Goal: Navigation & Orientation: Find specific page/section

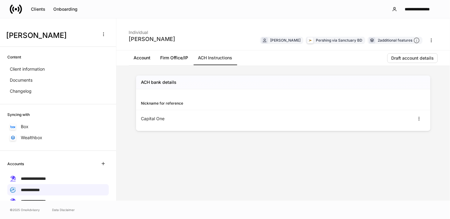
scroll to position [88, 0]
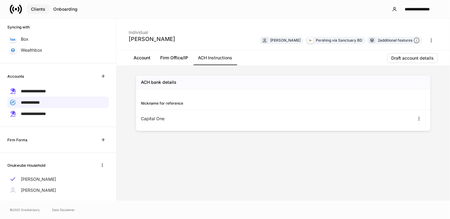
click at [43, 9] on div "Clients" at bounding box center [38, 9] width 14 height 4
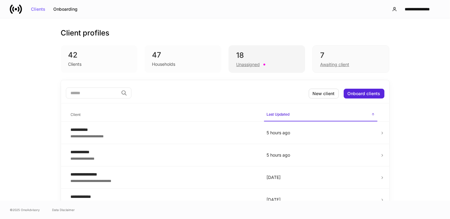
click at [270, 60] on div "Unassigned" at bounding box center [266, 63] width 61 height 7
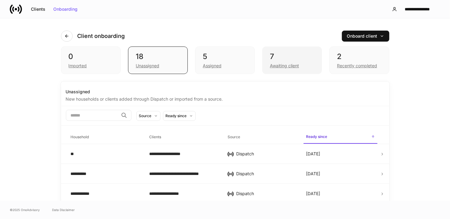
click at [274, 60] on div "7" at bounding box center [292, 57] width 44 height 10
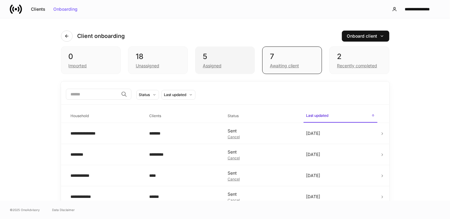
click at [223, 64] on div "Assigned" at bounding box center [225, 65] width 44 height 7
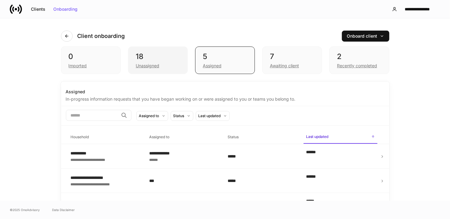
click at [172, 69] on div "18 Unassigned" at bounding box center [158, 61] width 60 height 28
